Goal: Find contact information: Find contact information

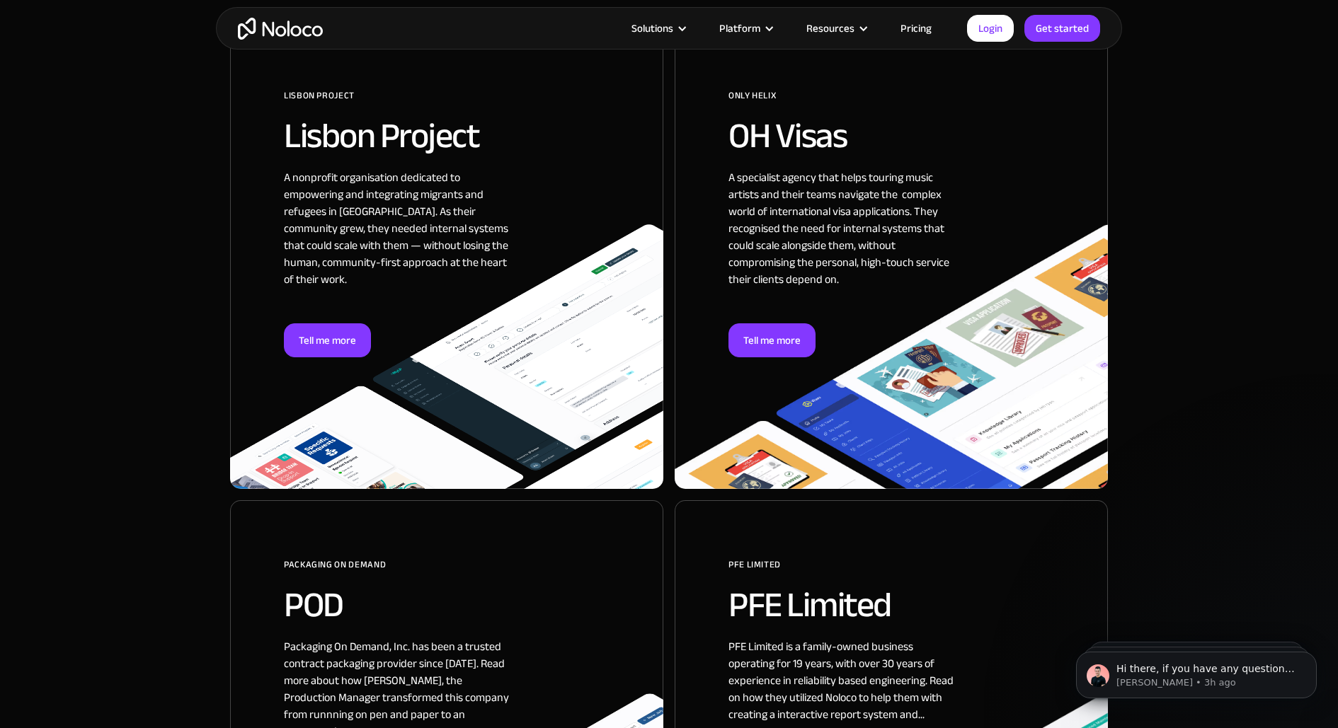
scroll to position [886, 0]
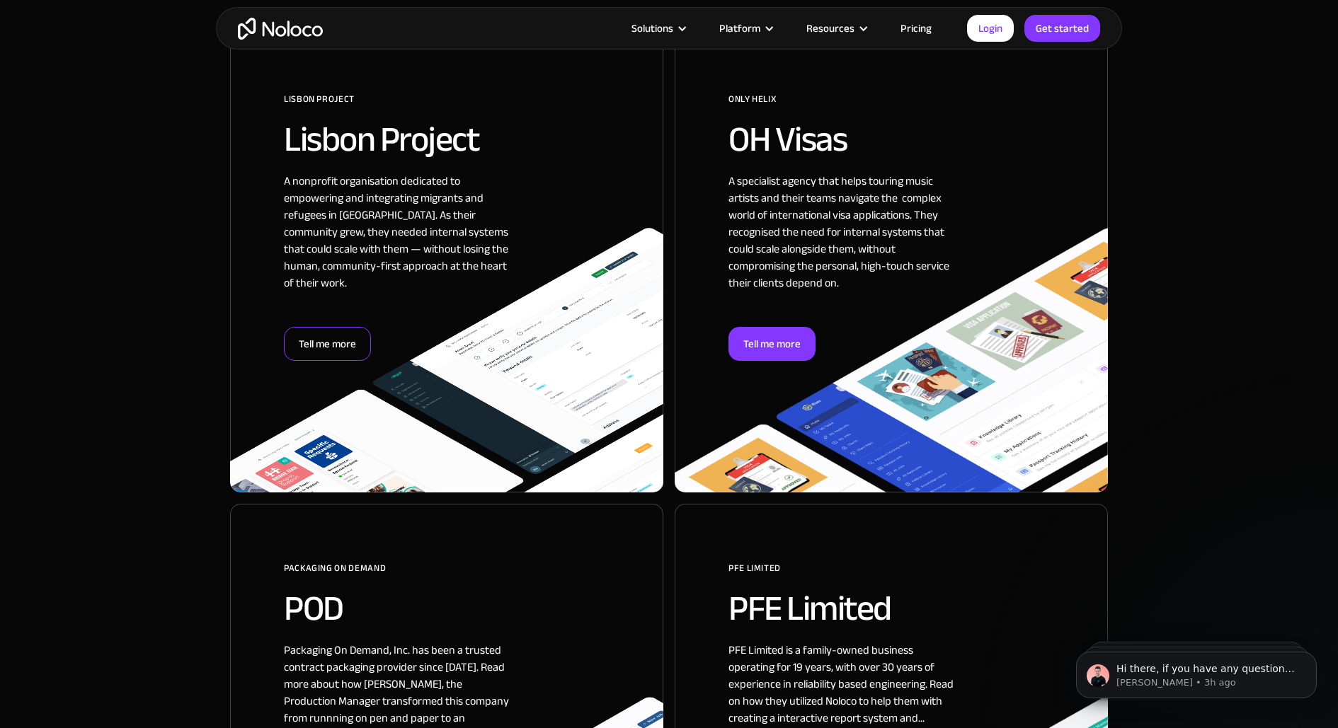
click at [338, 339] on div "Tell me more" at bounding box center [327, 344] width 87 height 34
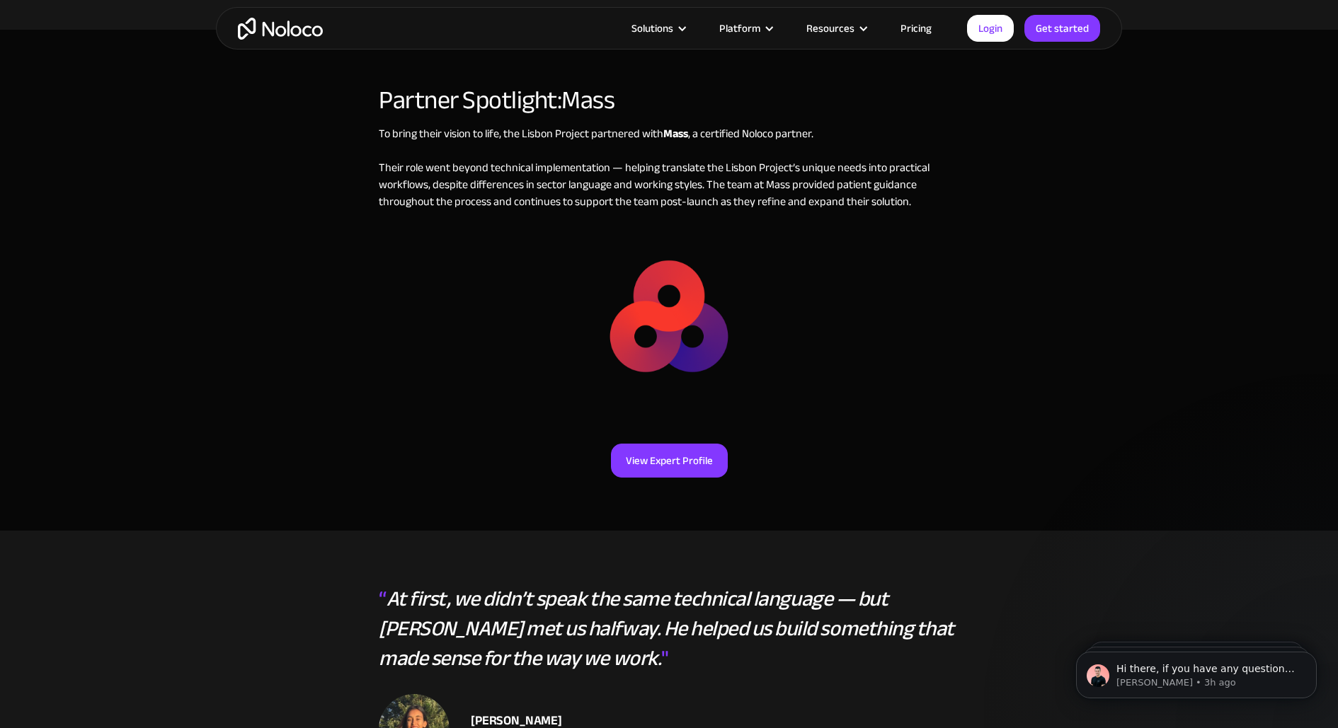
scroll to position [3508, 0]
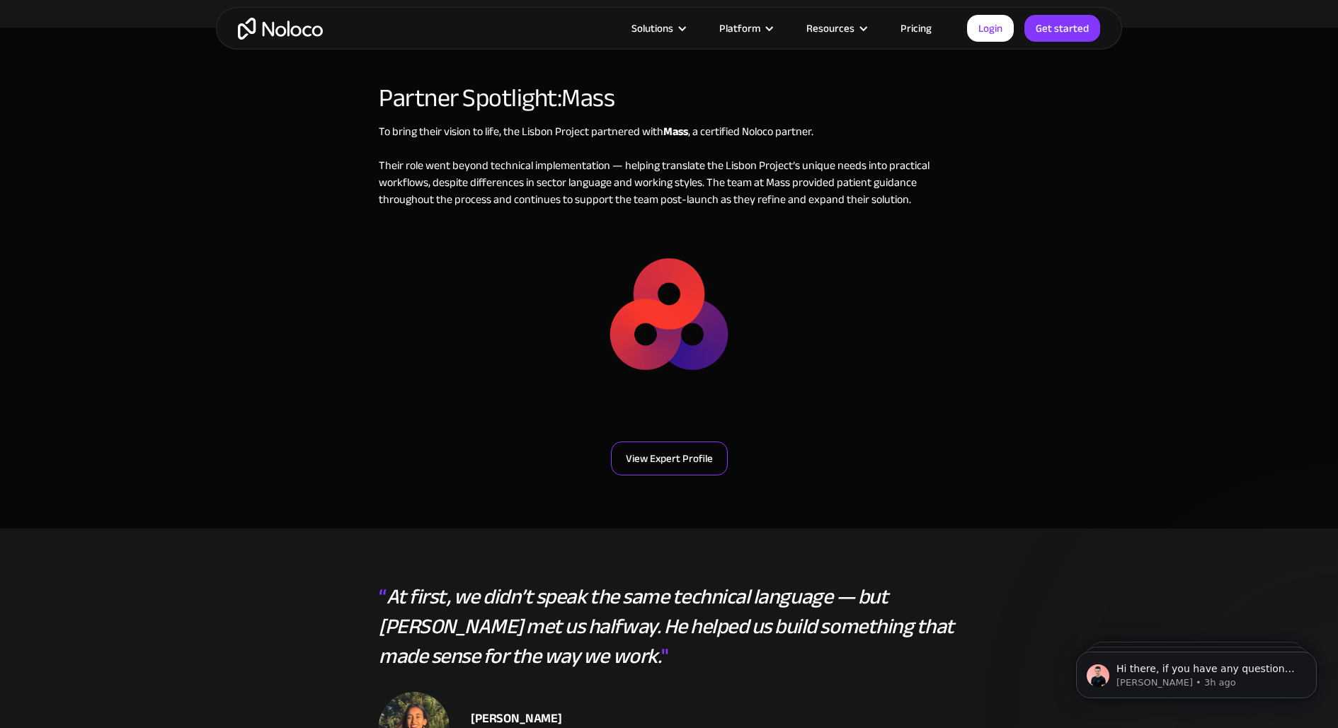
click at [687, 442] on link "View Expert Profile" at bounding box center [669, 459] width 117 height 34
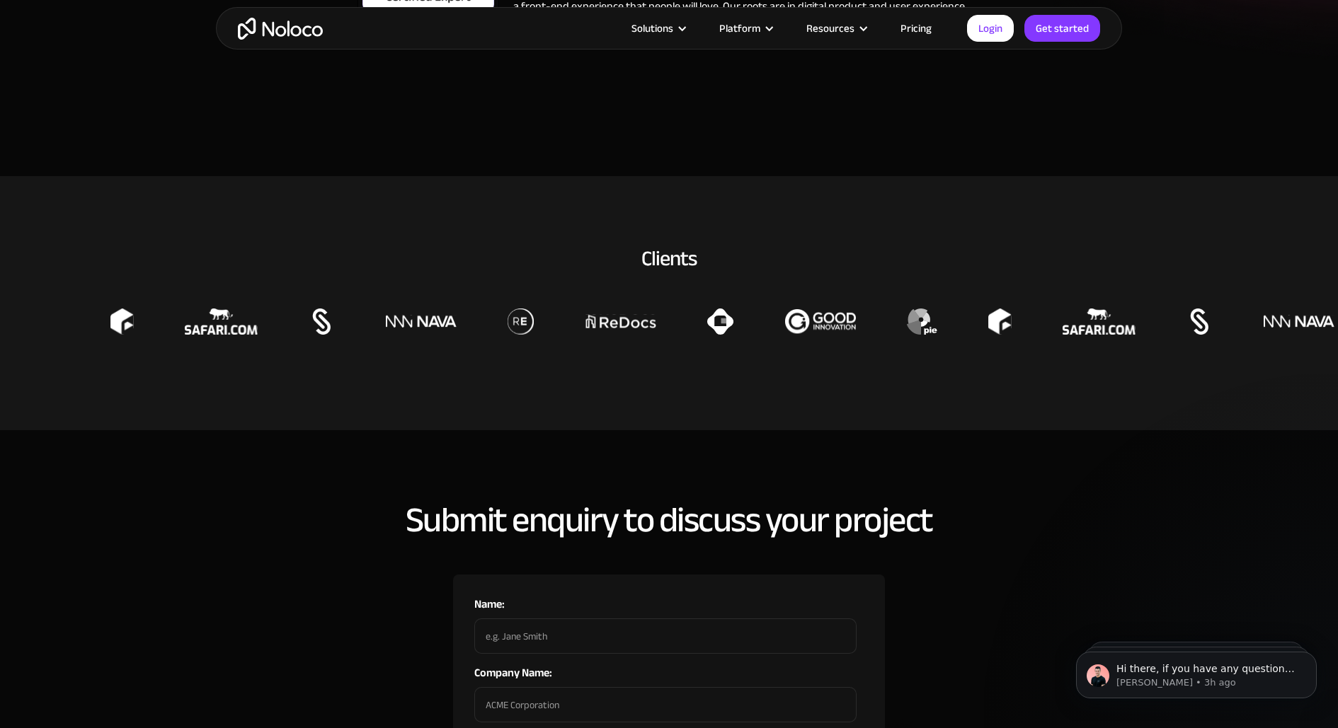
scroll to position [614, 0]
